Goal: Task Accomplishment & Management: Use online tool/utility

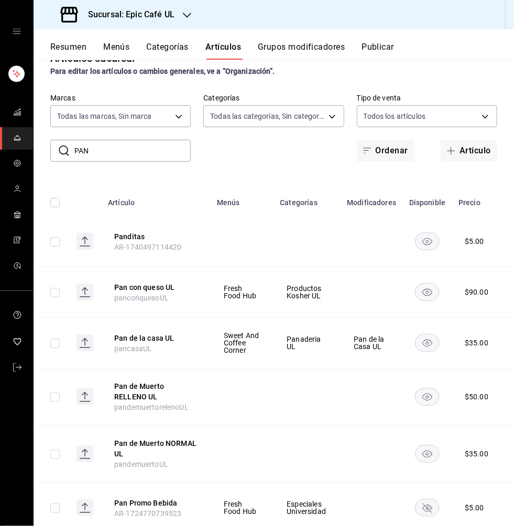
scroll to position [48, 0]
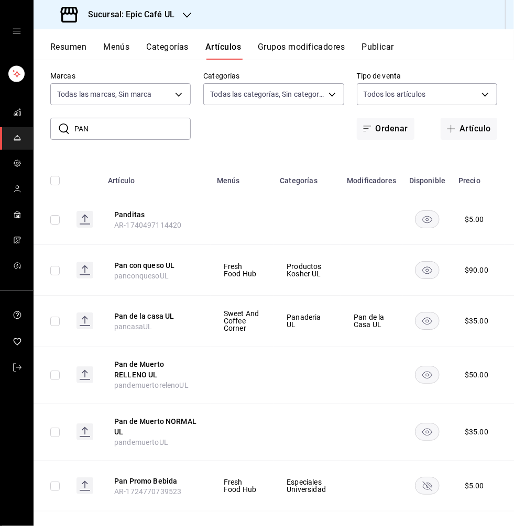
click at [101, 139] on input "PAN" at bounding box center [132, 128] width 116 height 21
drag, startPoint x: 93, startPoint y: 128, endPoint x: 71, endPoint y: 128, distance: 22.0
click at [71, 128] on div "​ PAN ​" at bounding box center [120, 129] width 140 height 22
click at [116, 131] on input "PAN" at bounding box center [132, 128] width 116 height 21
drag, startPoint x: 102, startPoint y: 129, endPoint x: 65, endPoint y: 127, distance: 36.7
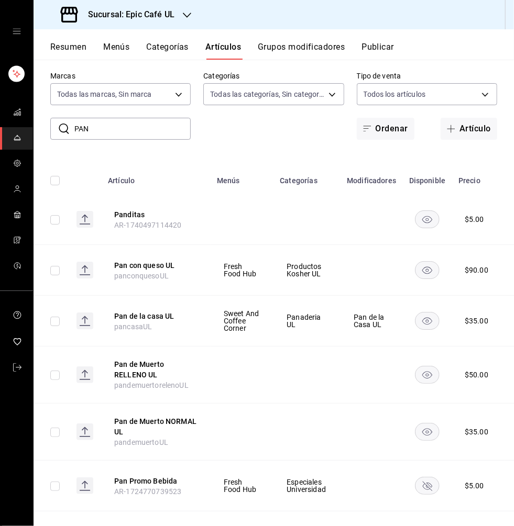
click at [65, 127] on div "​ PAN ​" at bounding box center [120, 129] width 140 height 22
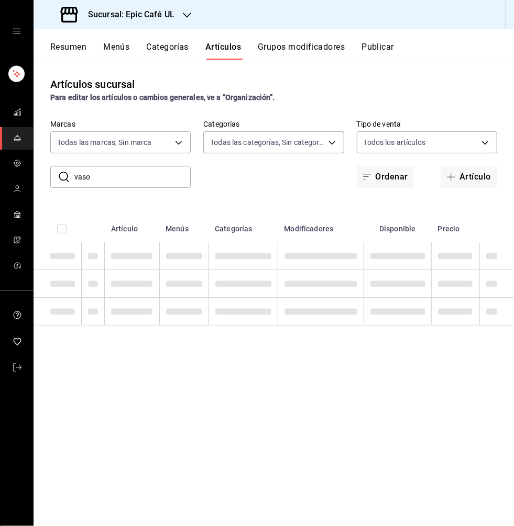
scroll to position [0, 0]
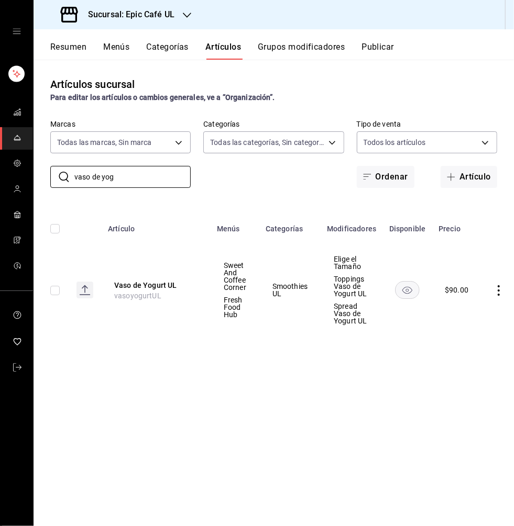
type input "vaso de yog"
click at [494, 290] on icon "actions" at bounding box center [498, 290] width 10 height 10
click at [472, 309] on span "Editar" at bounding box center [465, 314] width 27 height 11
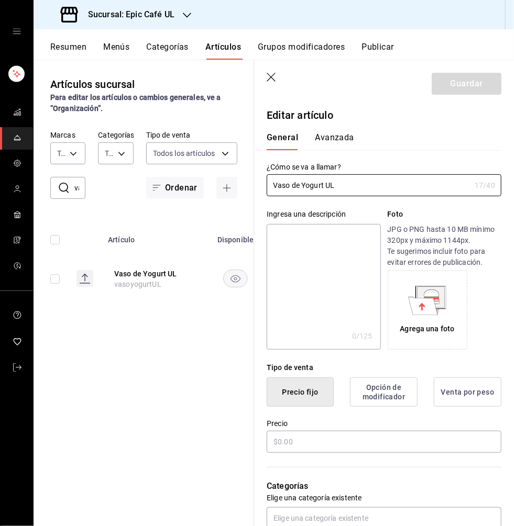
type input "$90.00"
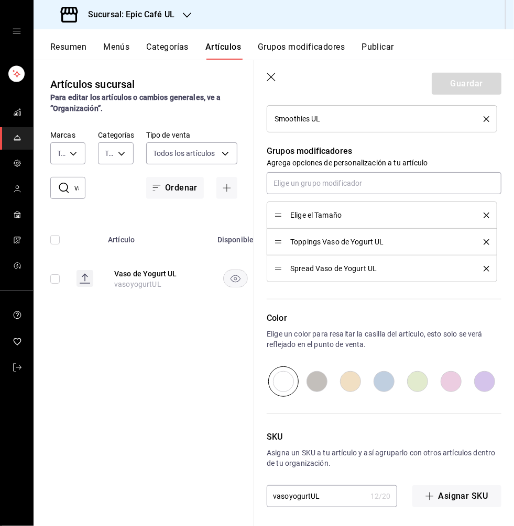
click at [269, 74] on icon "button" at bounding box center [271, 78] width 10 height 10
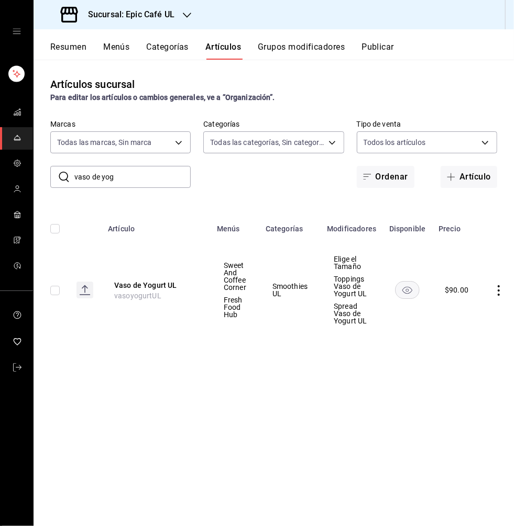
click at [290, 50] on button "Grupos modificadores" at bounding box center [301, 51] width 87 height 18
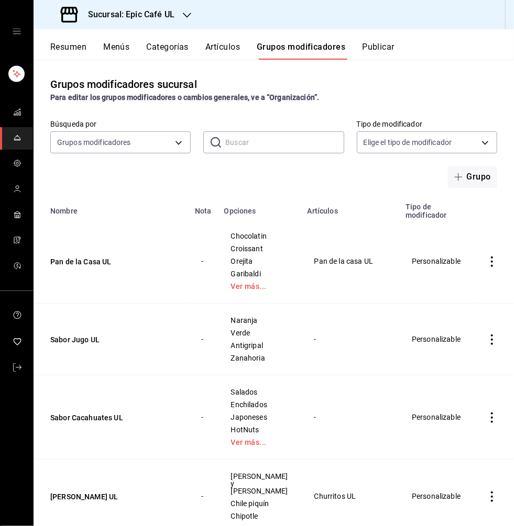
click at [239, 143] on input "text" at bounding box center [284, 142] width 118 height 21
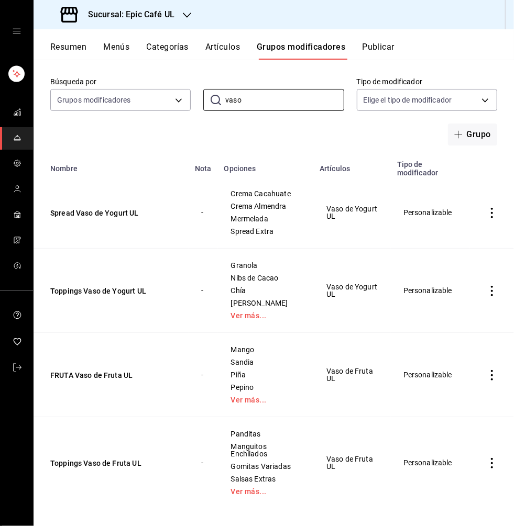
scroll to position [45, 0]
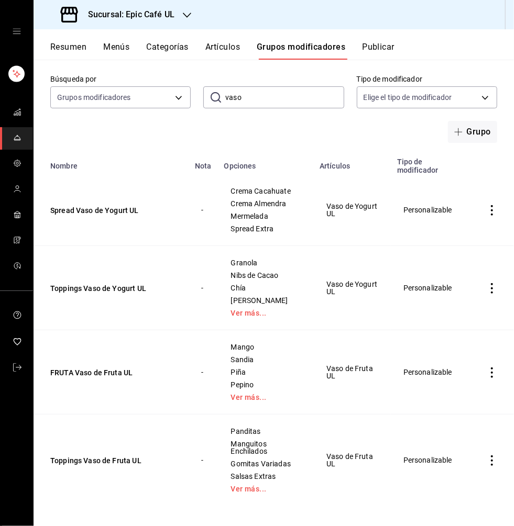
drag, startPoint x: 242, startPoint y: 97, endPoint x: 208, endPoint y: 97, distance: 34.0
click at [208, 97] on div "​ vaso ​" at bounding box center [273, 97] width 140 height 22
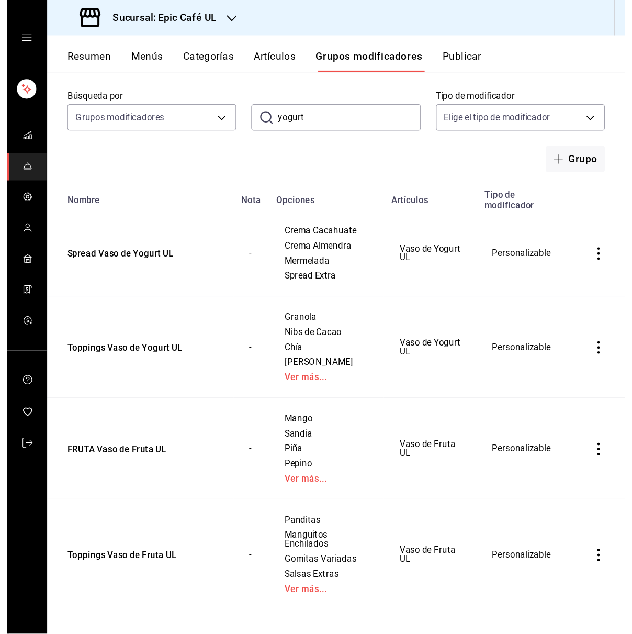
scroll to position [0, 0]
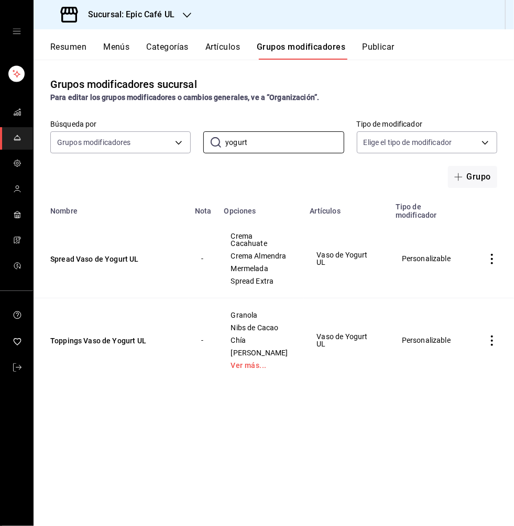
type input "yogurt"
click at [226, 45] on button "Artículos" at bounding box center [222, 51] width 35 height 18
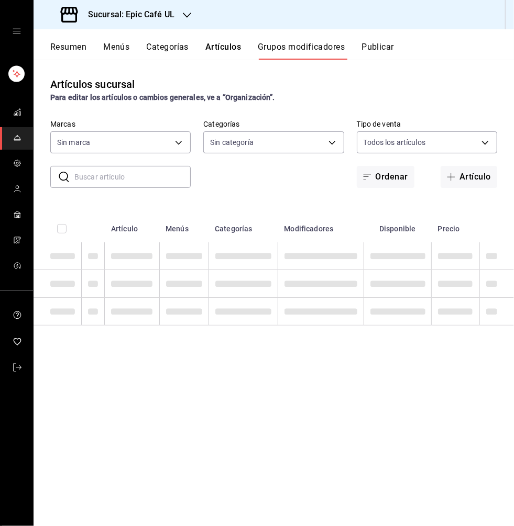
type input "8ab046c6-0e56-43ef-b272-b6267400ac64,c832d7f2-bfd0-461e-be2e-c17eaf69f67d"
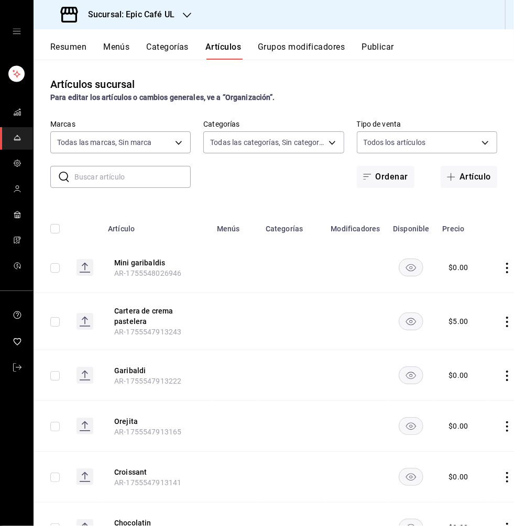
type input "36596409-d0d7-4ddc-bd2d-3f4a282b96c9,db2104f7-ebf8-4b35-b062-2d050c2b385f,5ceac…"
click at [94, 176] on input "text" at bounding box center [132, 176] width 116 height 21
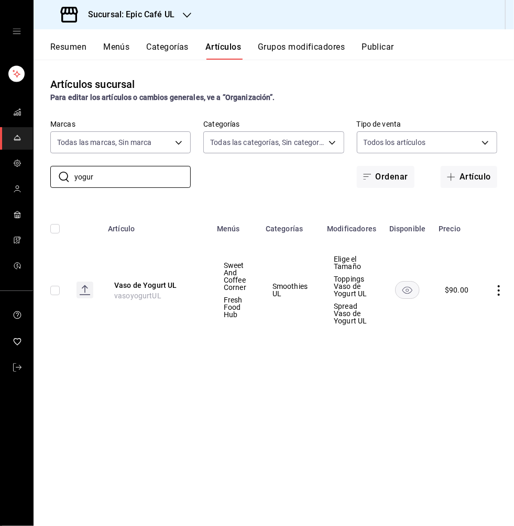
type input "yogur"
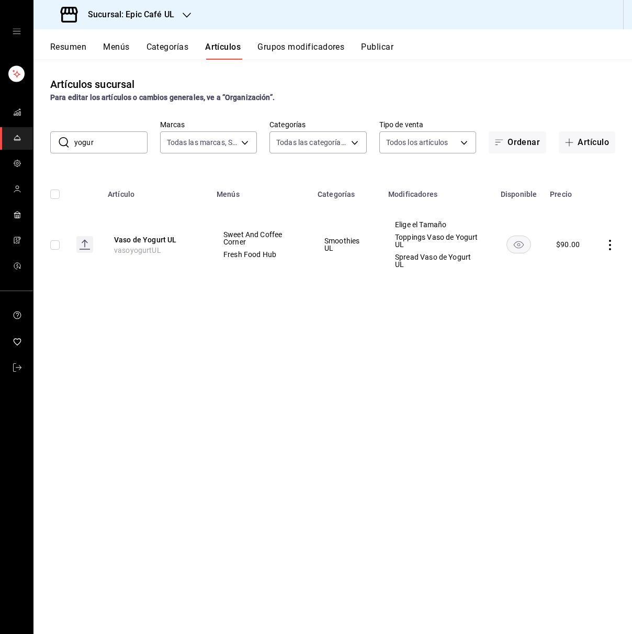
drag, startPoint x: 111, startPoint y: 143, endPoint x: 65, endPoint y: 136, distance: 46.2
click at [65, 136] on div "​ yogur ​" at bounding box center [98, 142] width 97 height 22
click at [450, 138] on body "Sucursal: Epic Café UL Resumen Menús Categorías Artículos Grupos modificadores …" at bounding box center [316, 317] width 632 height 634
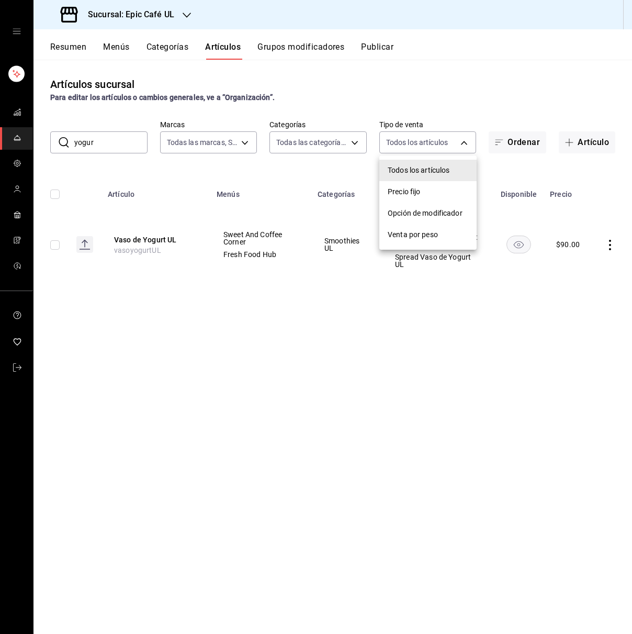
click at [328, 136] on div at bounding box center [316, 317] width 632 height 634
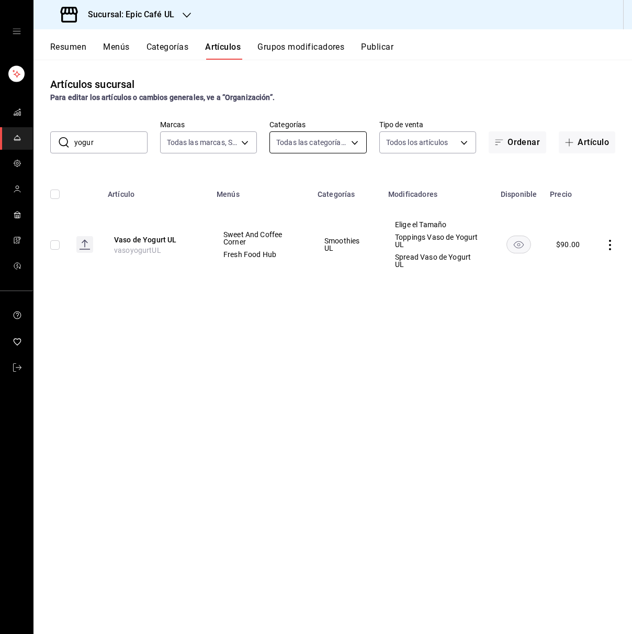
click at [306, 135] on body "Sucursal: Epic Café UL Resumen Menús Categorías Artículos Grupos modificadores …" at bounding box center [316, 317] width 632 height 634
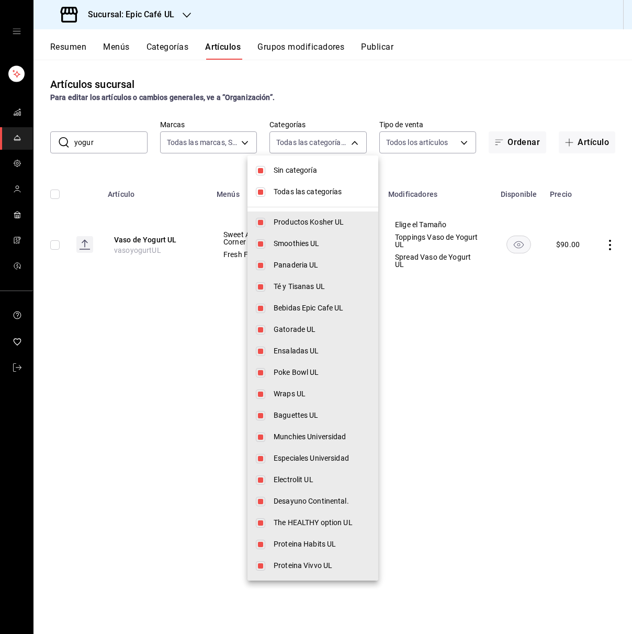
click at [265, 169] on input "checkbox" at bounding box center [260, 170] width 9 height 9
checkbox input "false"
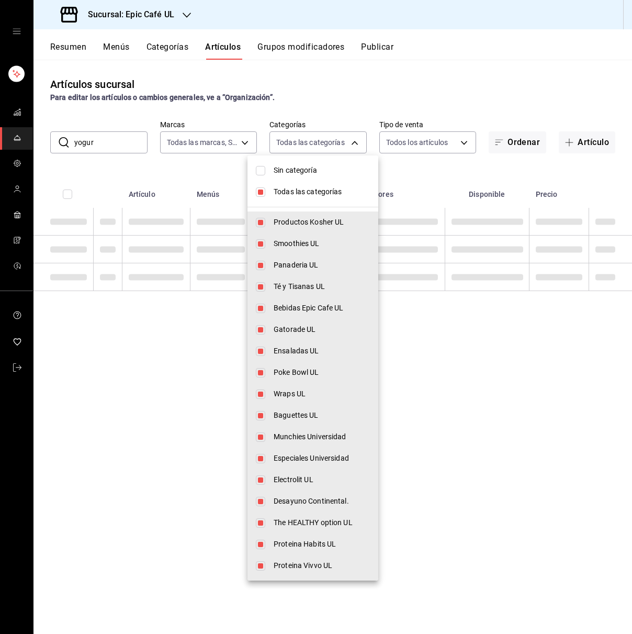
click at [264, 190] on input "checkbox" at bounding box center [260, 191] width 9 height 9
checkbox input "false"
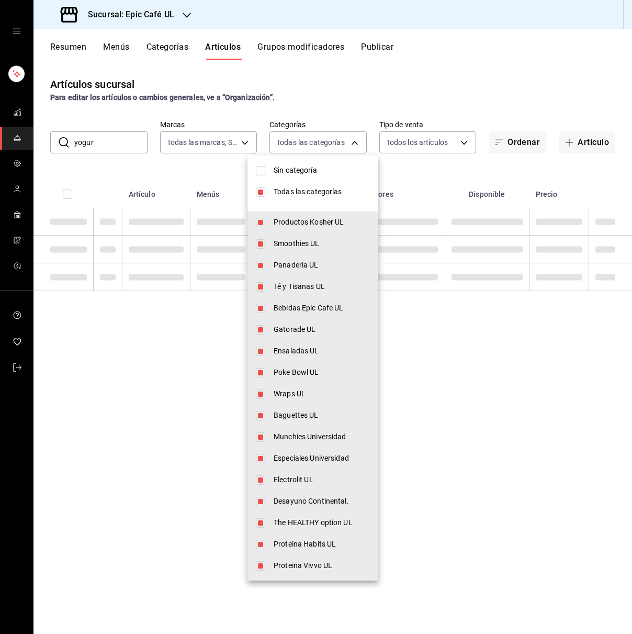
checkbox input "false"
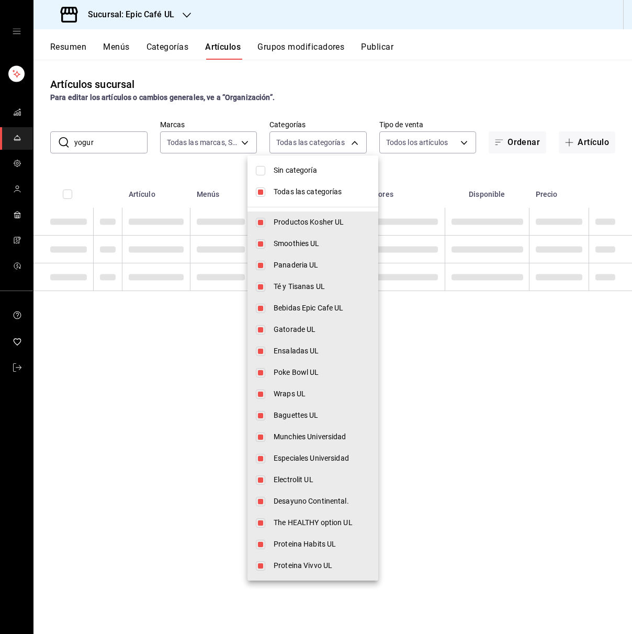
checkbox input "false"
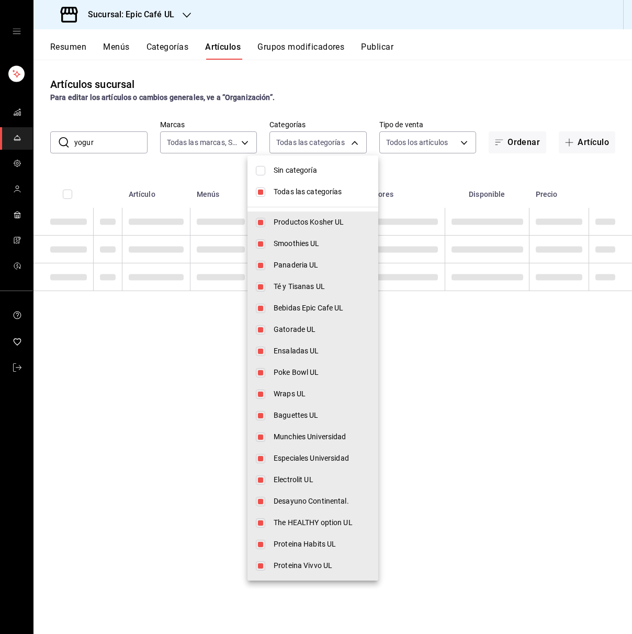
checkbox input "false"
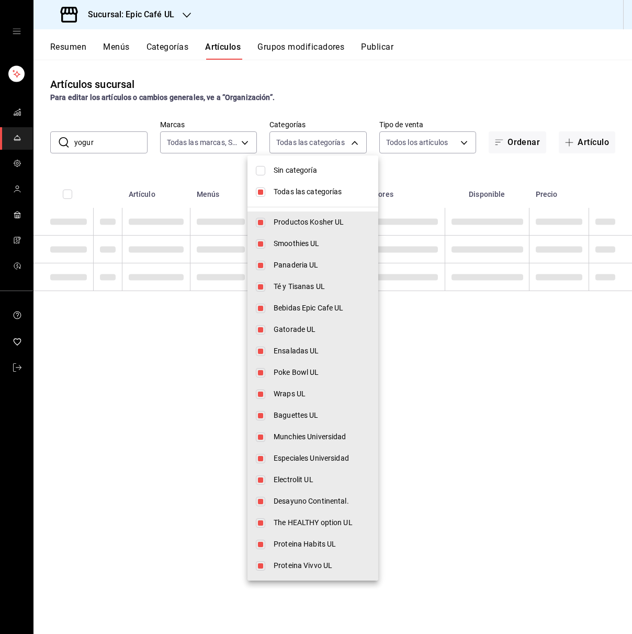
checkbox input "false"
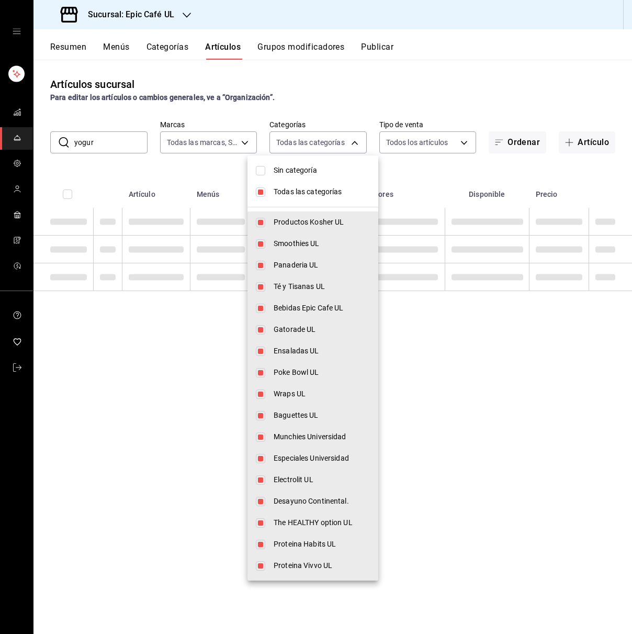
checkbox input "false"
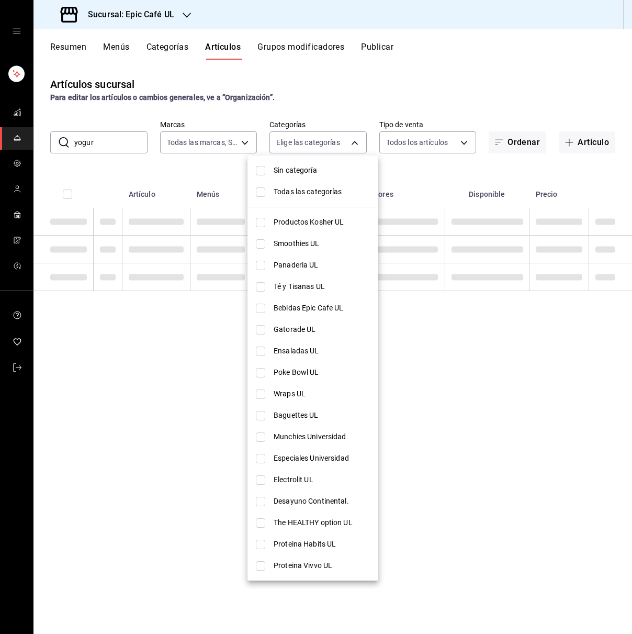
click at [278, 222] on span "Productos Kosher UL" at bounding box center [322, 222] width 96 height 11
type input "36596409-d0d7-4ddc-bd2d-3f4a282b96c9"
checkbox input "true"
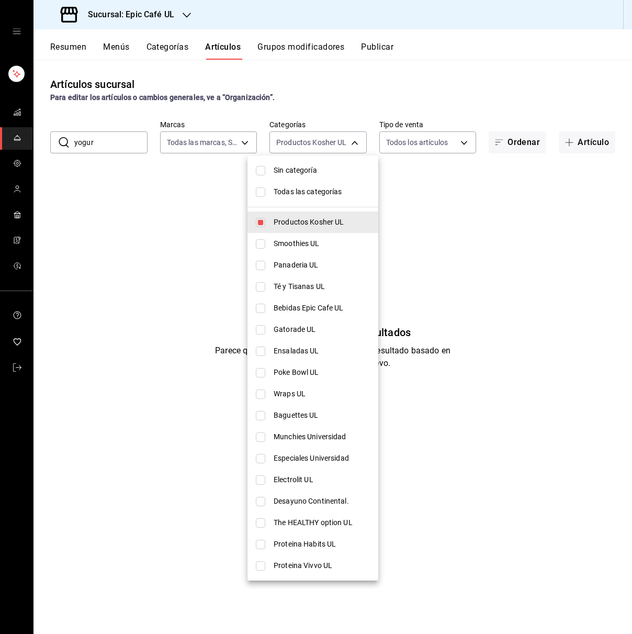
click at [352, 78] on div at bounding box center [316, 317] width 632 height 634
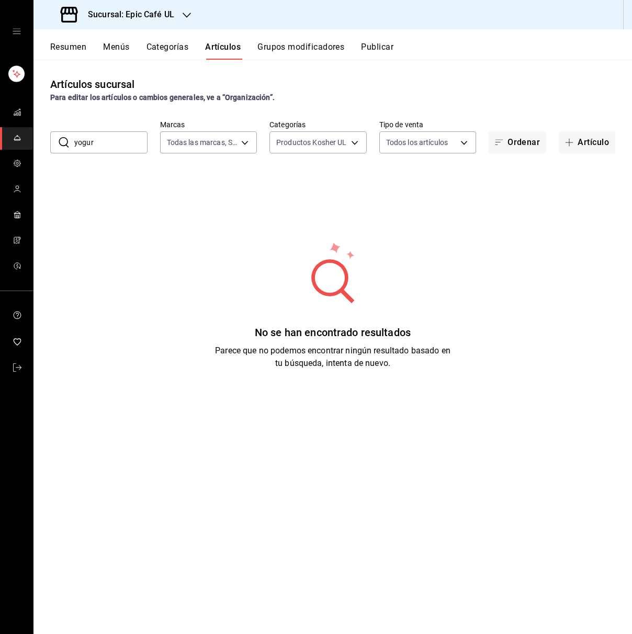
drag, startPoint x: 121, startPoint y: 141, endPoint x: 73, endPoint y: 134, distance: 48.8
click at [73, 134] on div "​ yogur ​" at bounding box center [98, 142] width 97 height 22
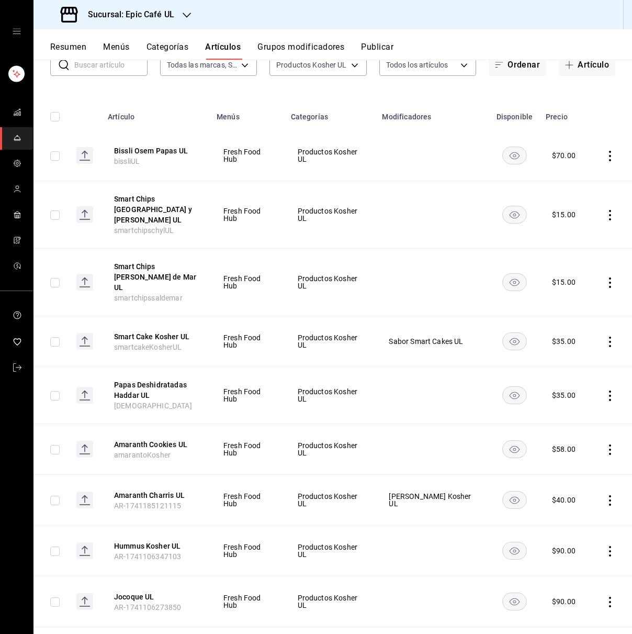
scroll to position [54, 0]
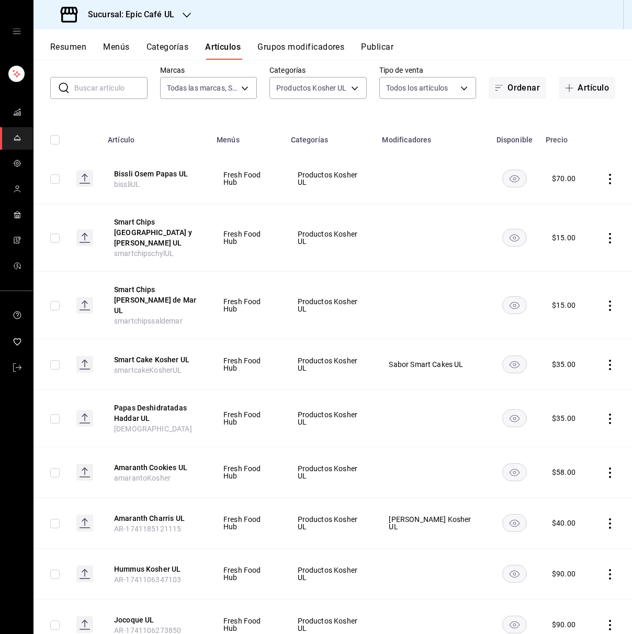
click at [306, 51] on button "Grupos modificadores" at bounding box center [301, 51] width 87 height 18
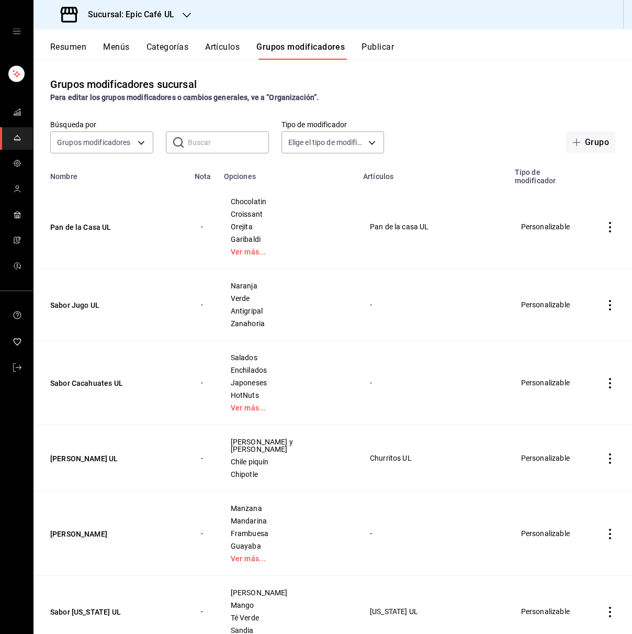
click at [209, 147] on input "text" at bounding box center [228, 142] width 81 height 21
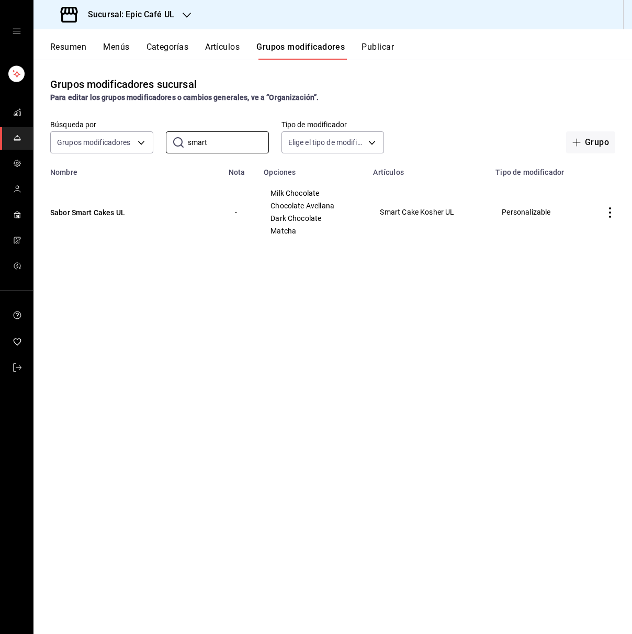
type input "smart"
drag, startPoint x: 212, startPoint y: 146, endPoint x: 184, endPoint y: 142, distance: 27.9
click at [184, 142] on div "​ smart ​" at bounding box center [217, 142] width 103 height 22
